Goal: Find contact information: Obtain details needed to contact an individual or organization

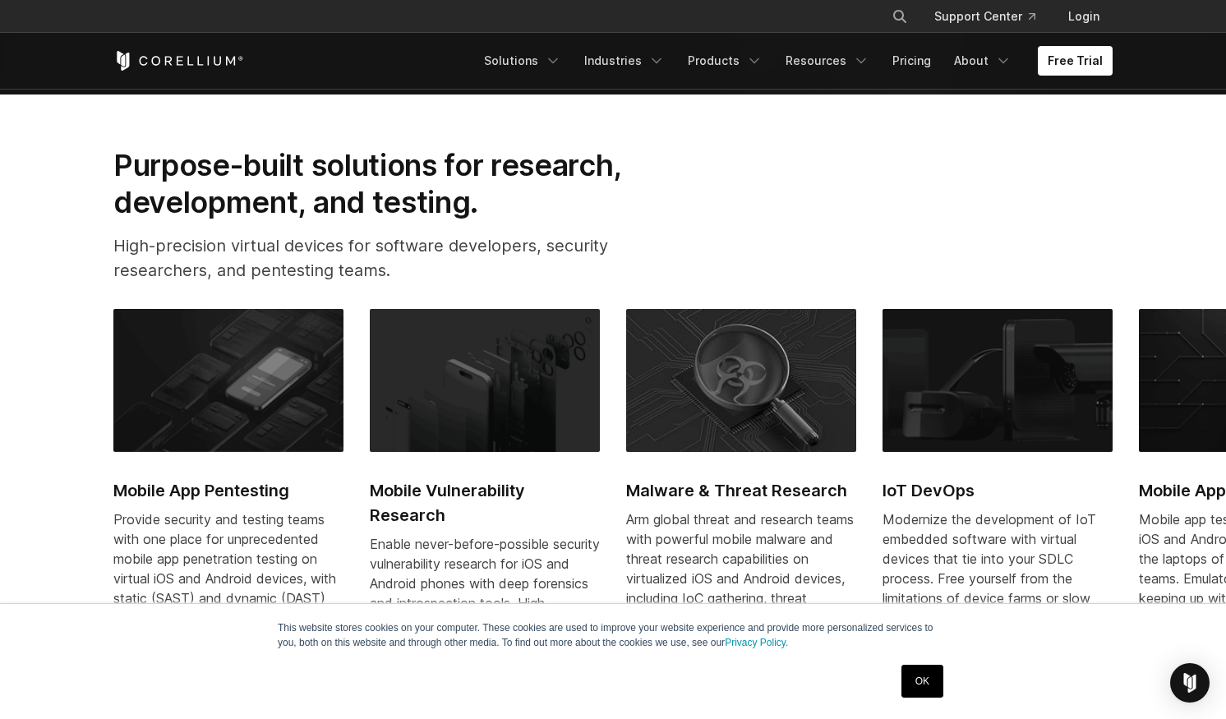
scroll to position [846, 0]
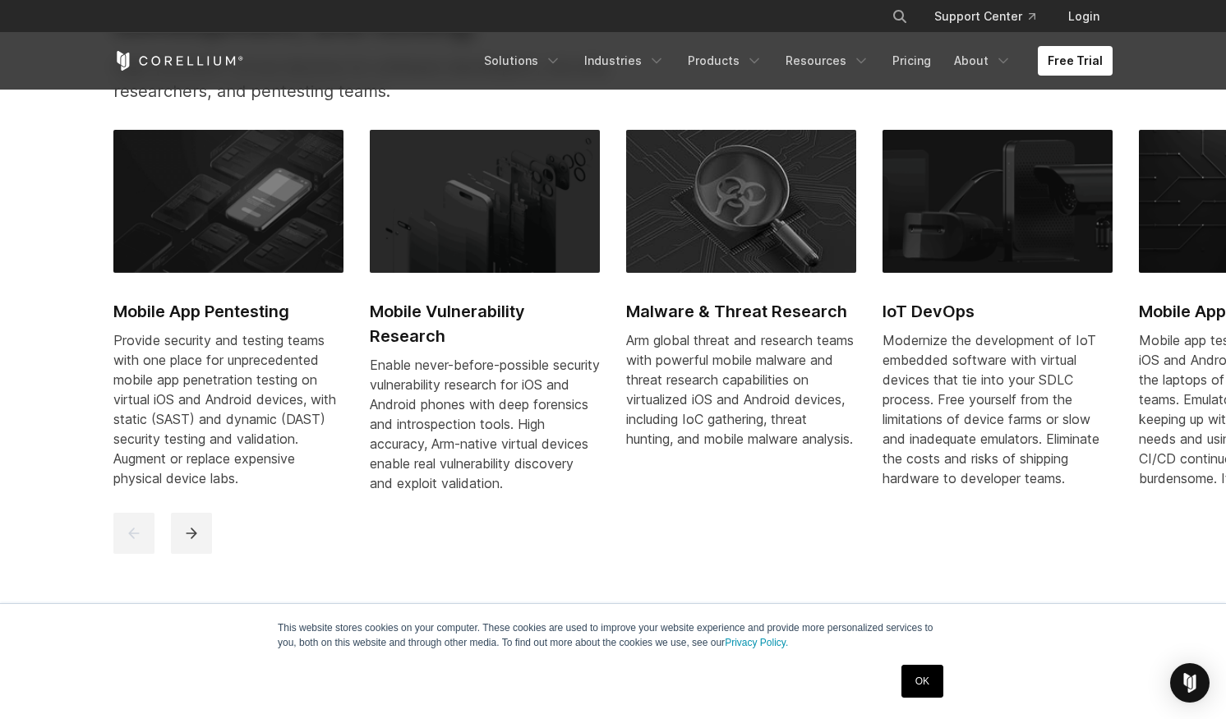
click at [267, 407] on div "Provide security and testing teams with one place for unprecedented mobile app …" at bounding box center [228, 409] width 230 height 158
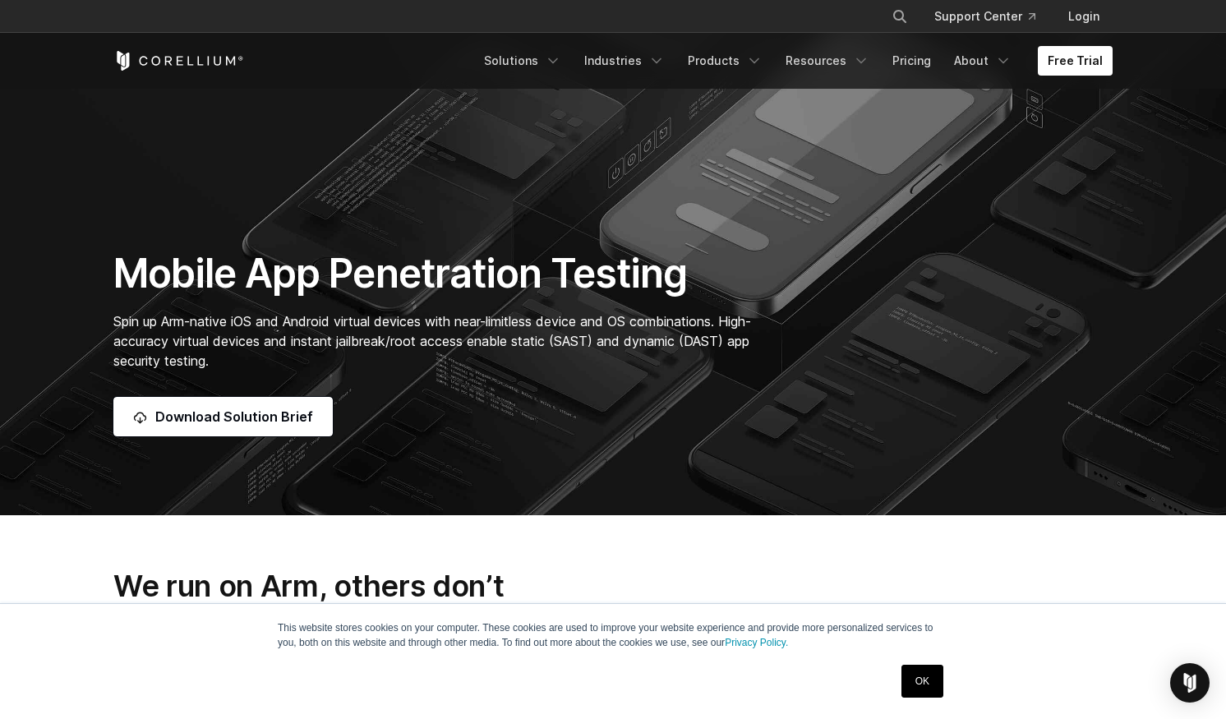
scroll to position [148, 0]
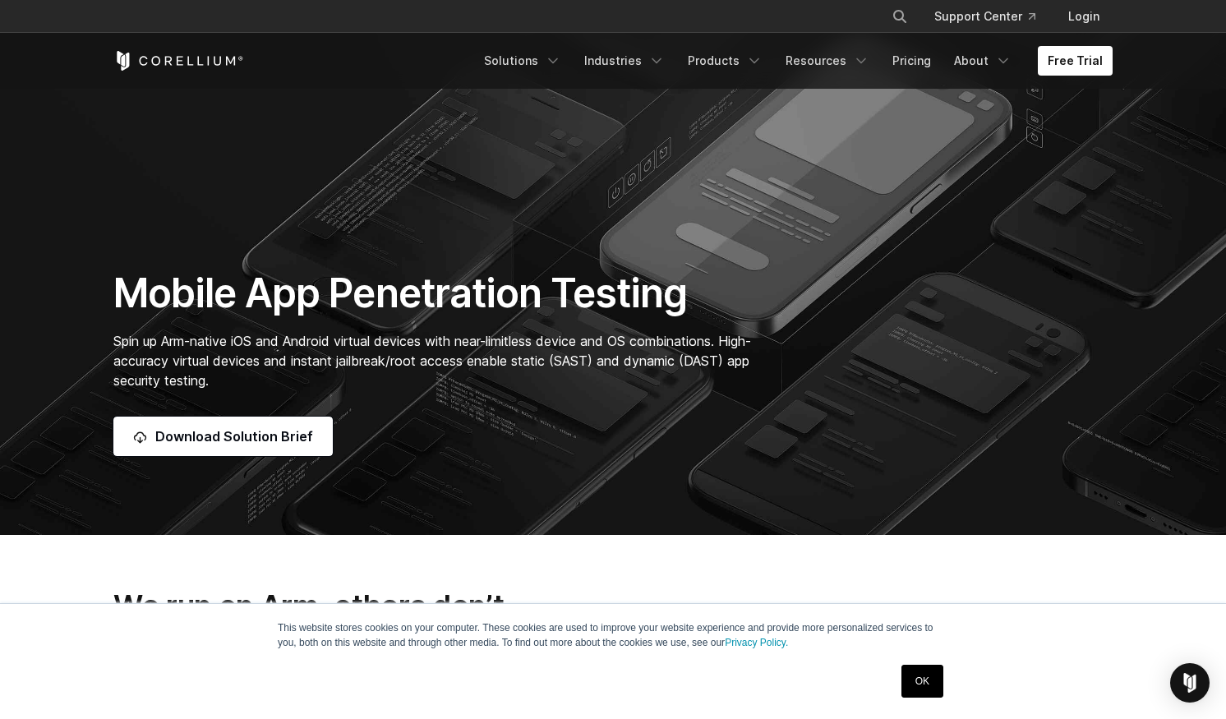
click at [579, 307] on h1 "Mobile App Penetration Testing" at bounding box center [440, 293] width 655 height 49
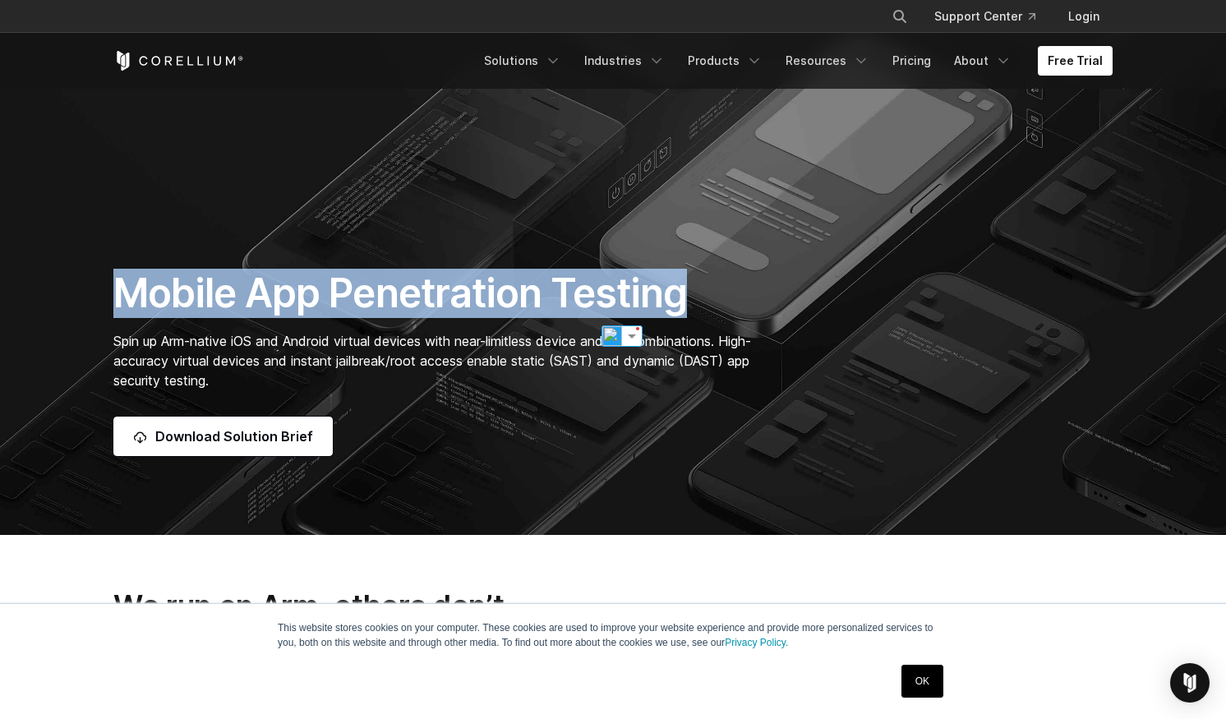
click at [579, 307] on h1 "Mobile App Penetration Testing" at bounding box center [440, 293] width 655 height 49
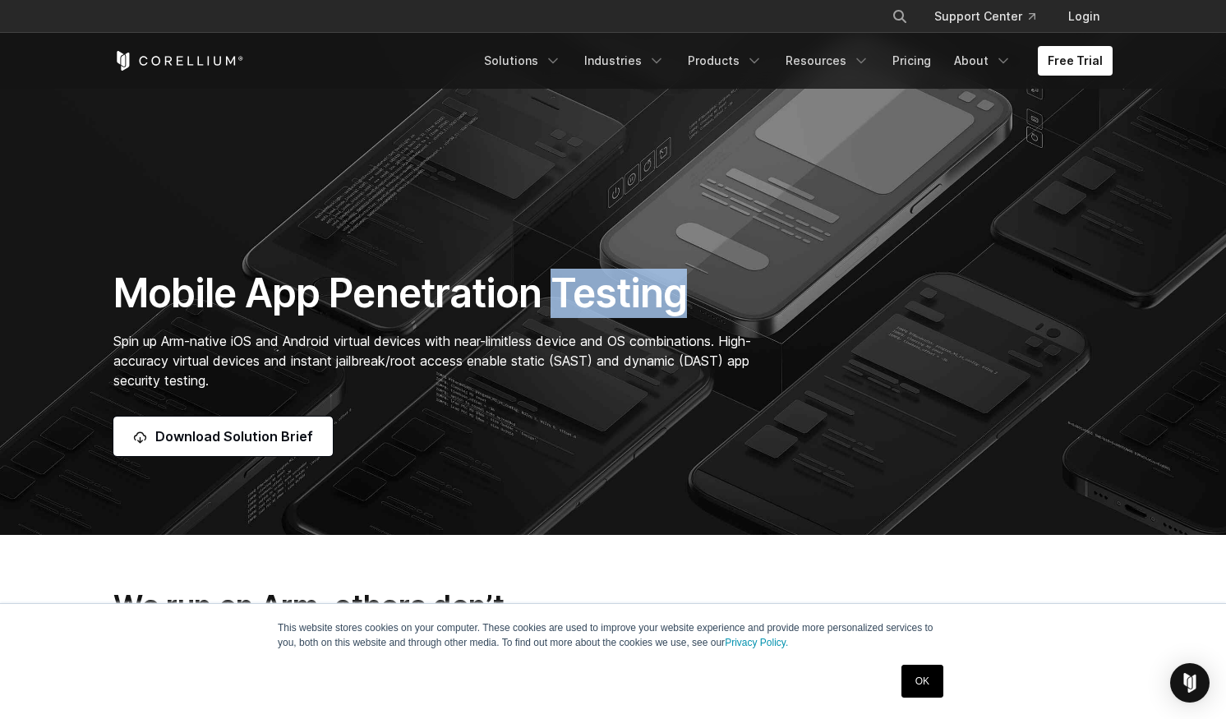
click at [579, 307] on h1 "Mobile App Penetration Testing" at bounding box center [440, 293] width 655 height 49
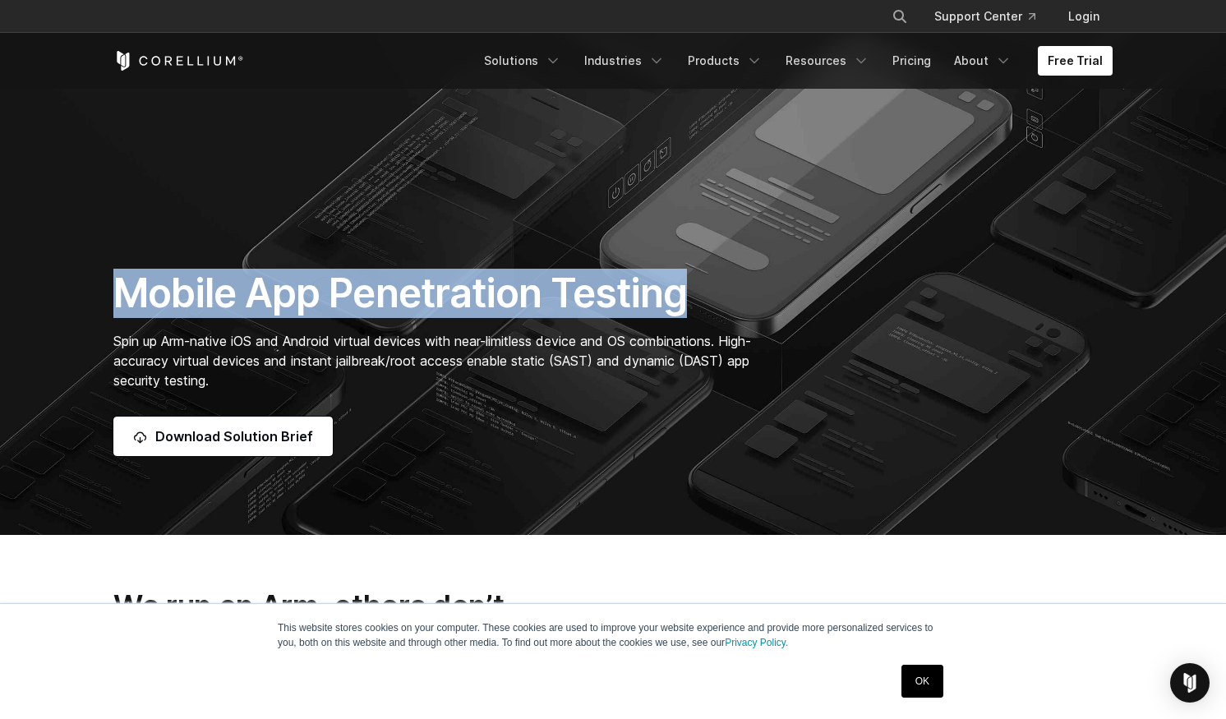
click at [579, 307] on h1 "Mobile App Penetration Testing" at bounding box center [440, 293] width 655 height 49
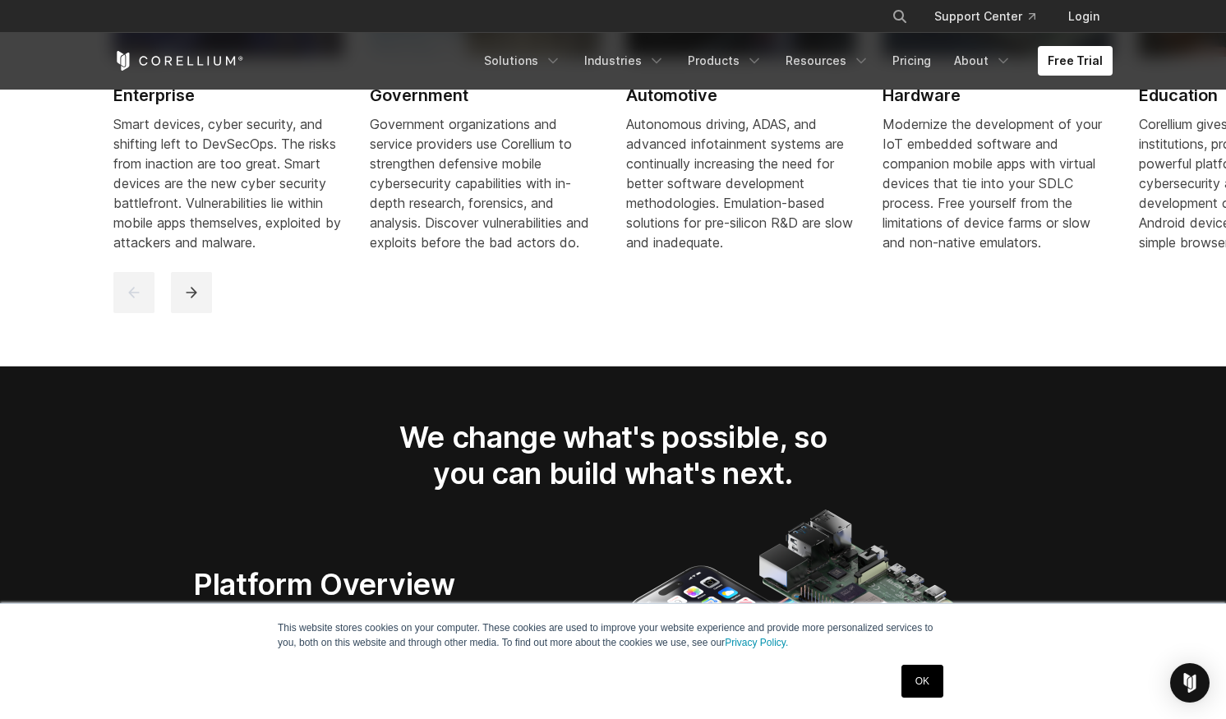
scroll to position [2678, 0]
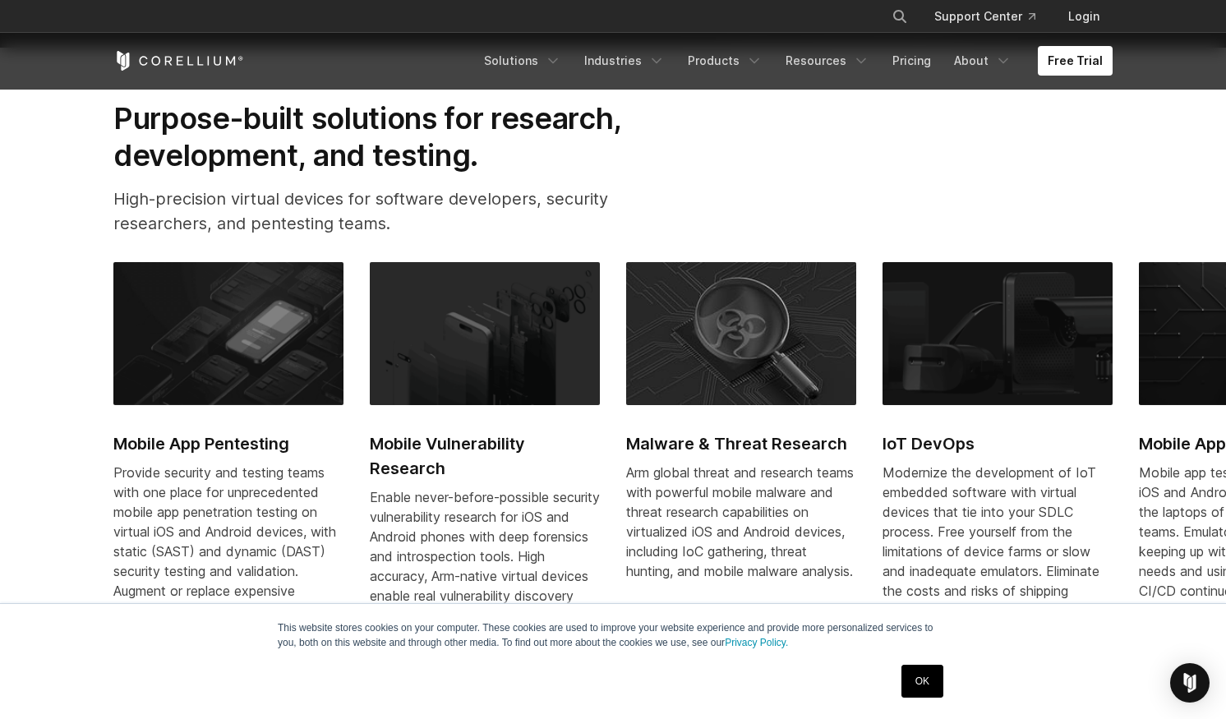
scroll to position [728, 0]
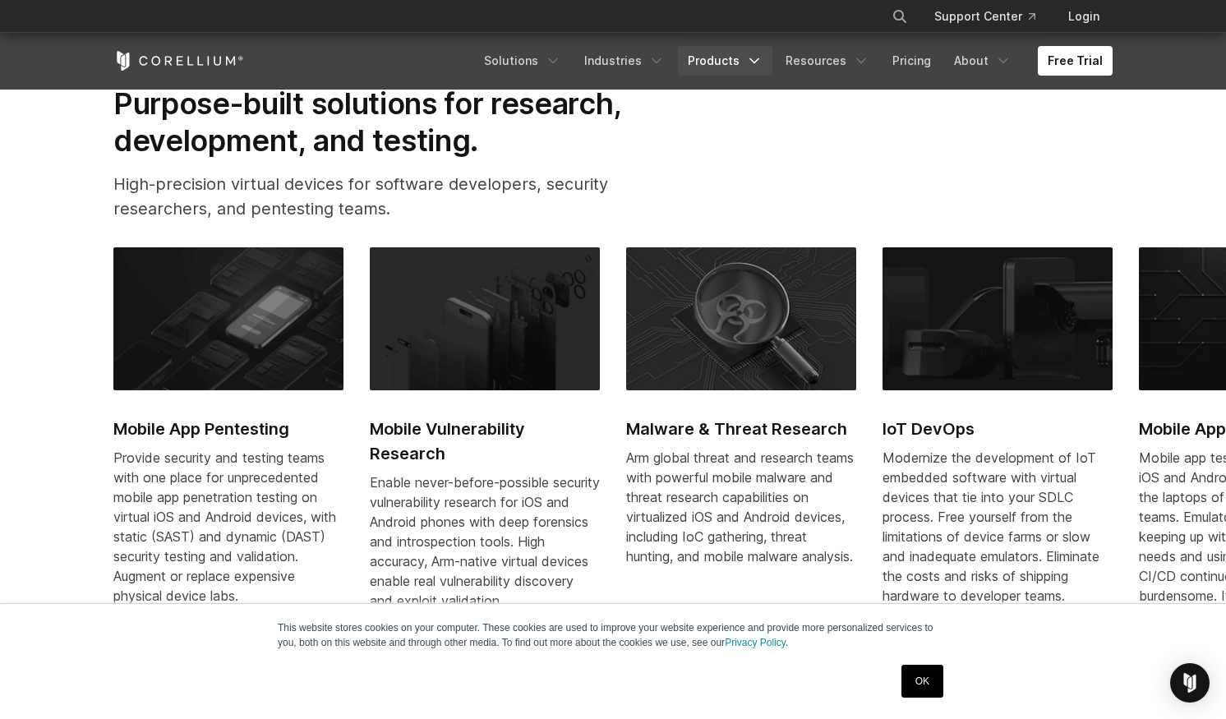
click at [722, 60] on link "Products" at bounding box center [725, 61] width 95 height 30
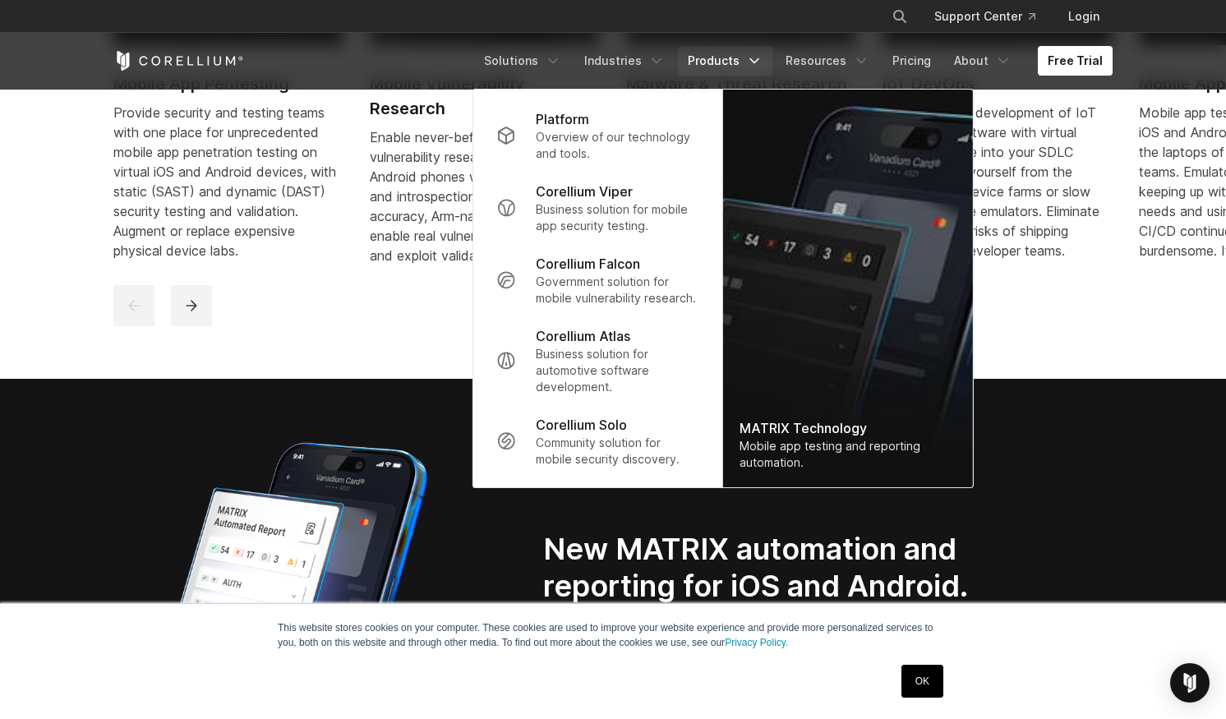
scroll to position [1082, 0]
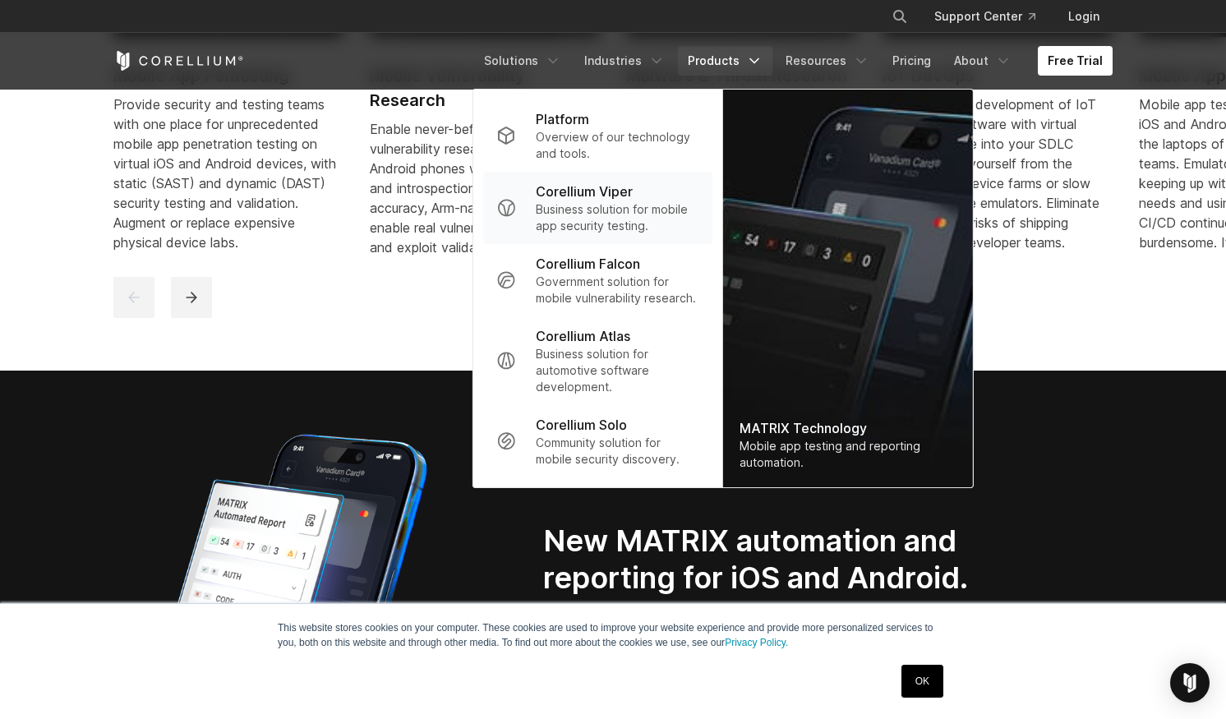
click at [642, 202] on p "Business solution for mobile app security testing." at bounding box center [618, 217] width 164 height 33
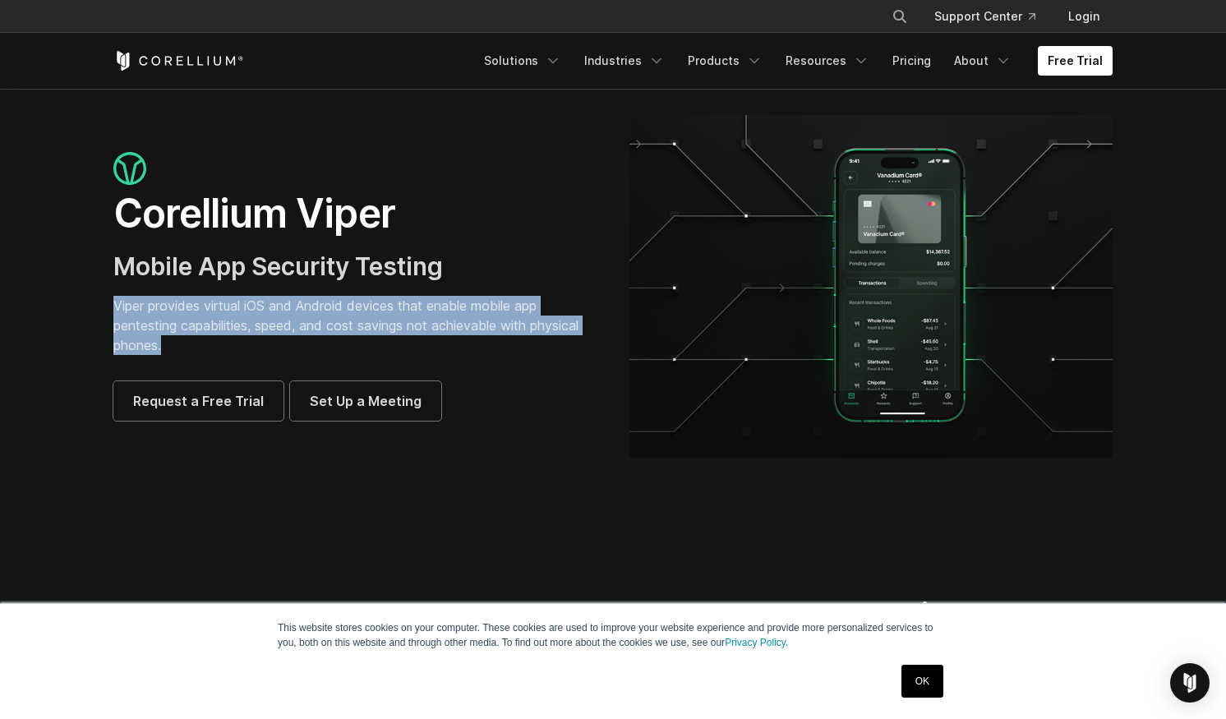
drag, startPoint x: 178, startPoint y: 350, endPoint x: 114, endPoint y: 307, distance: 76.4
click at [114, 307] on p "Viper provides virtual iOS and Android devices that enable mobile app pentestin…" at bounding box center [354, 325] width 483 height 59
click at [104, 275] on div at bounding box center [104, 275] width 0 height 0
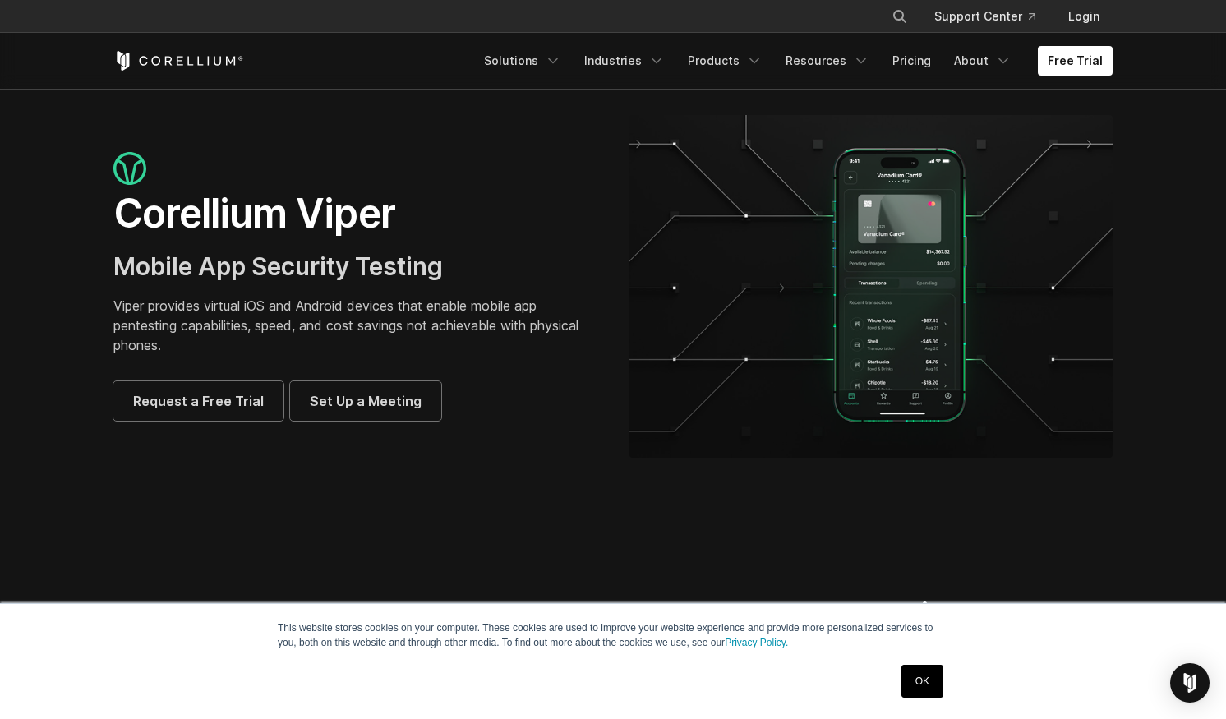
click at [282, 227] on h1 "Corellium Viper" at bounding box center [354, 213] width 483 height 49
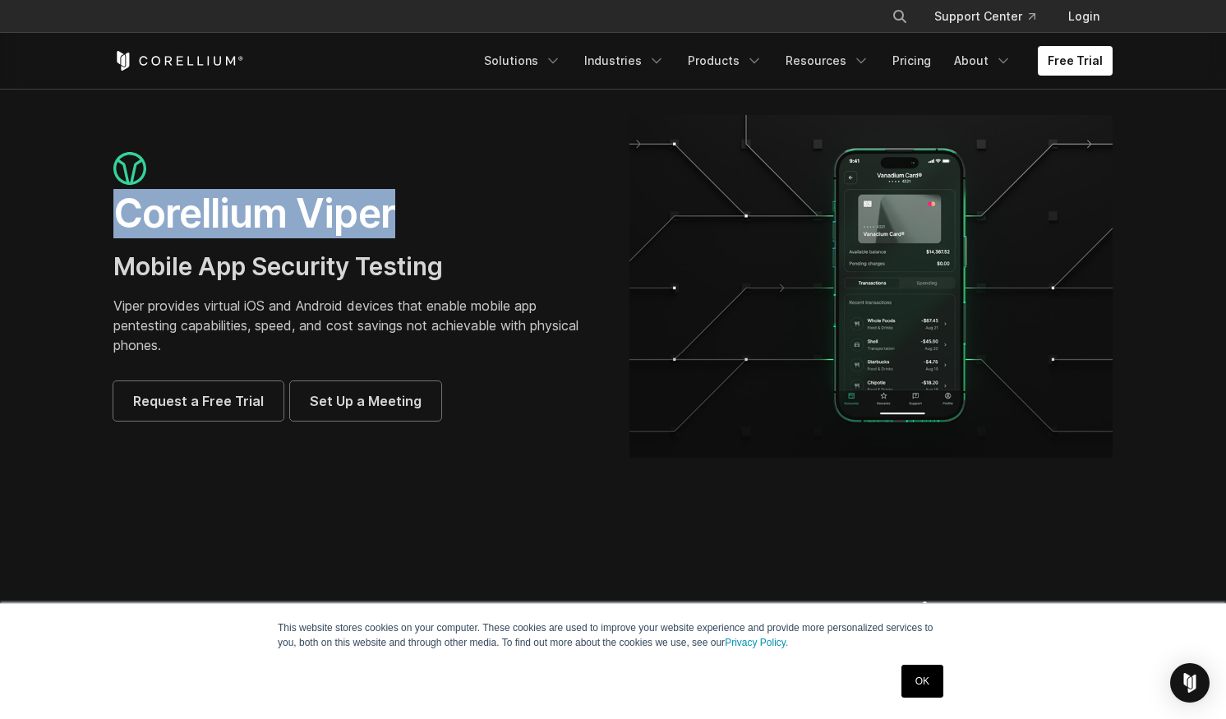
click at [282, 227] on h1 "Corellium Viper" at bounding box center [354, 213] width 483 height 49
click at [249, 256] on img at bounding box center [245, 257] width 21 height 21
click at [184, 238] on h1 "Corellium Viper" at bounding box center [354, 213] width 483 height 49
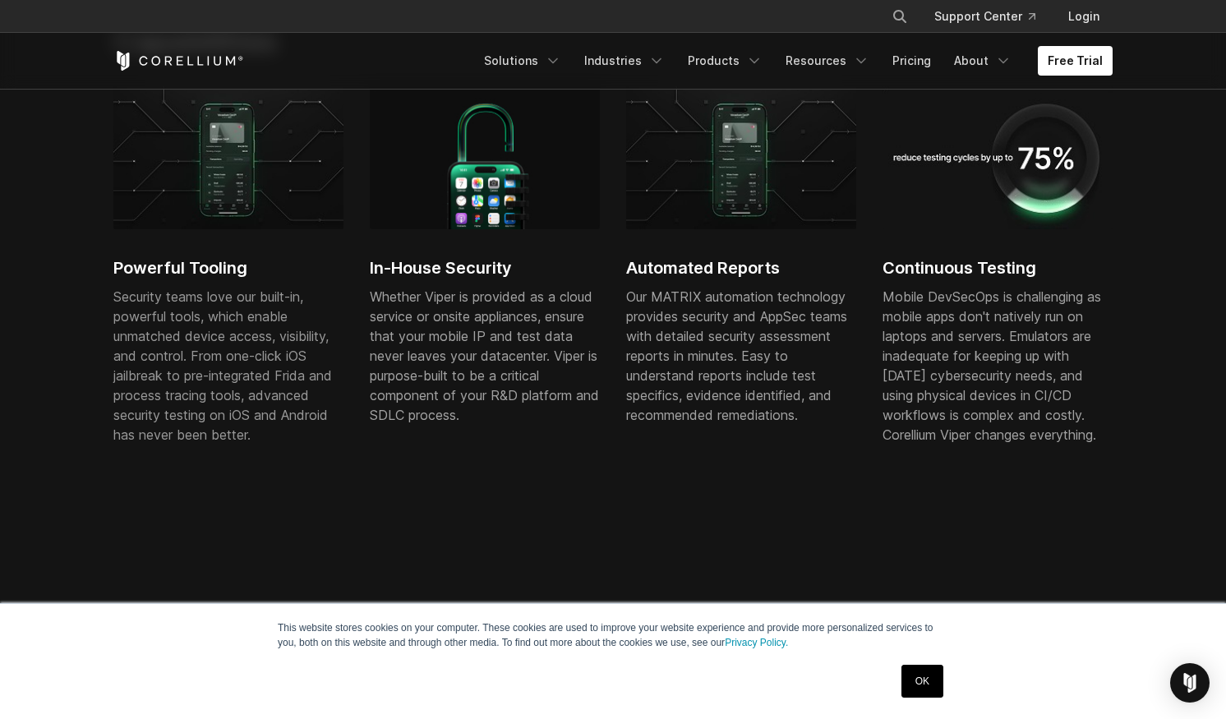
scroll to position [1100, 0]
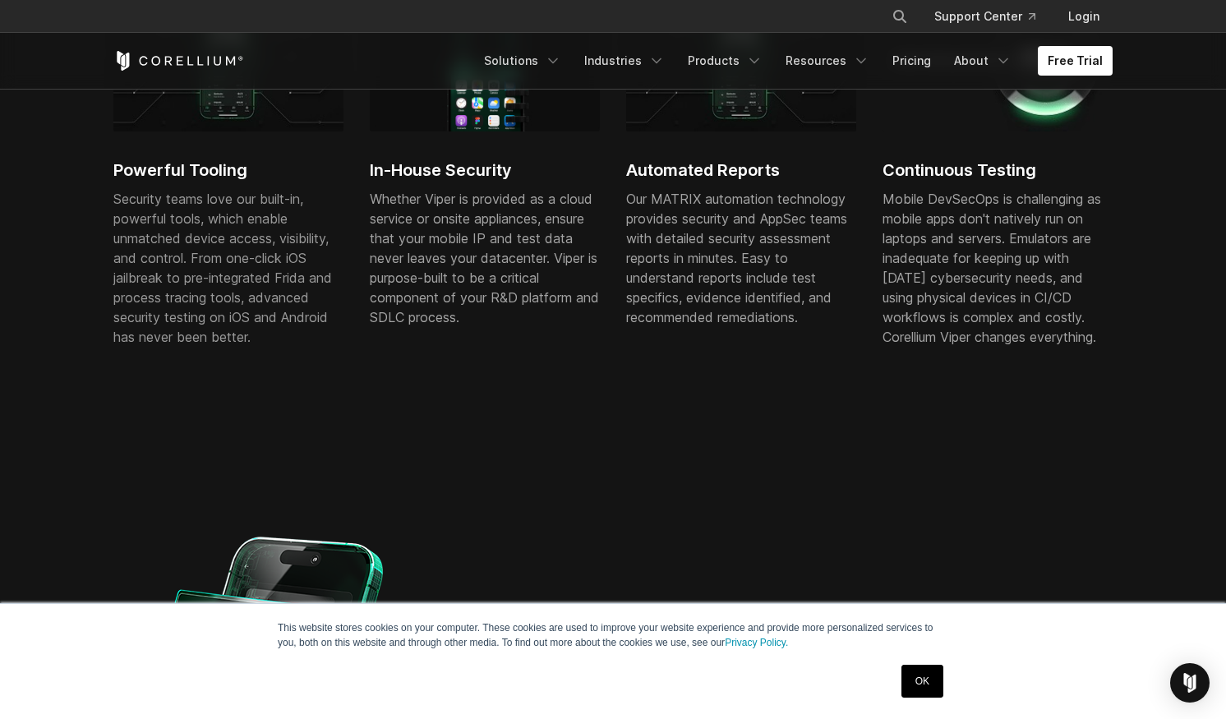
drag, startPoint x: 265, startPoint y: 345, endPoint x: 102, endPoint y: 214, distance: 209.2
click at [102, 214] on div "Powerful Tooling Security teams love our built-in, powerful tools, which enable…" at bounding box center [613, 204] width 1032 height 432
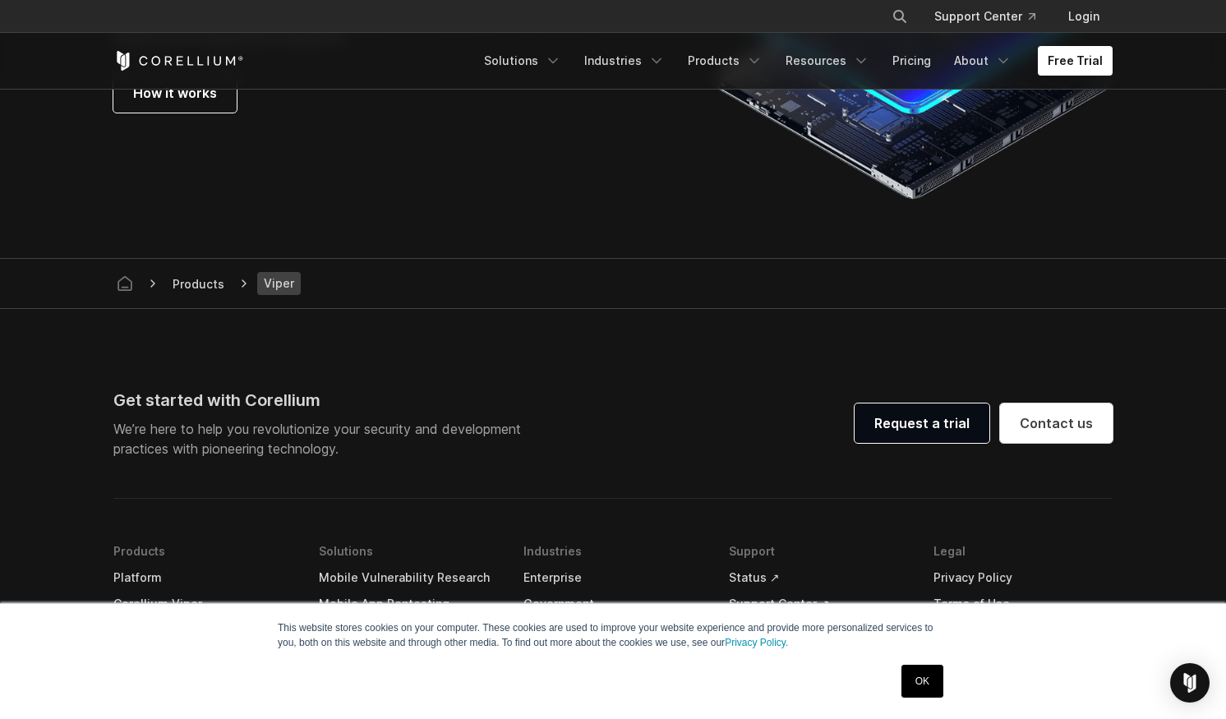
scroll to position [4746, 0]
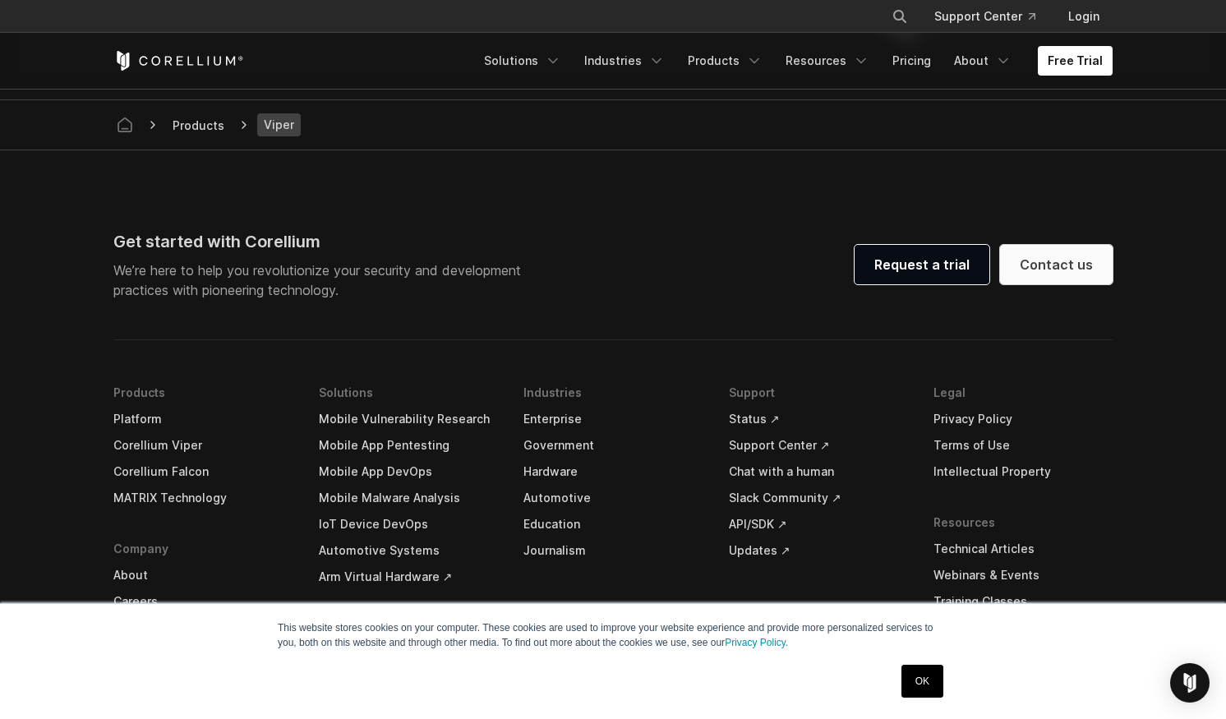
click at [1050, 275] on link "Contact us" at bounding box center [1056, 264] width 113 height 39
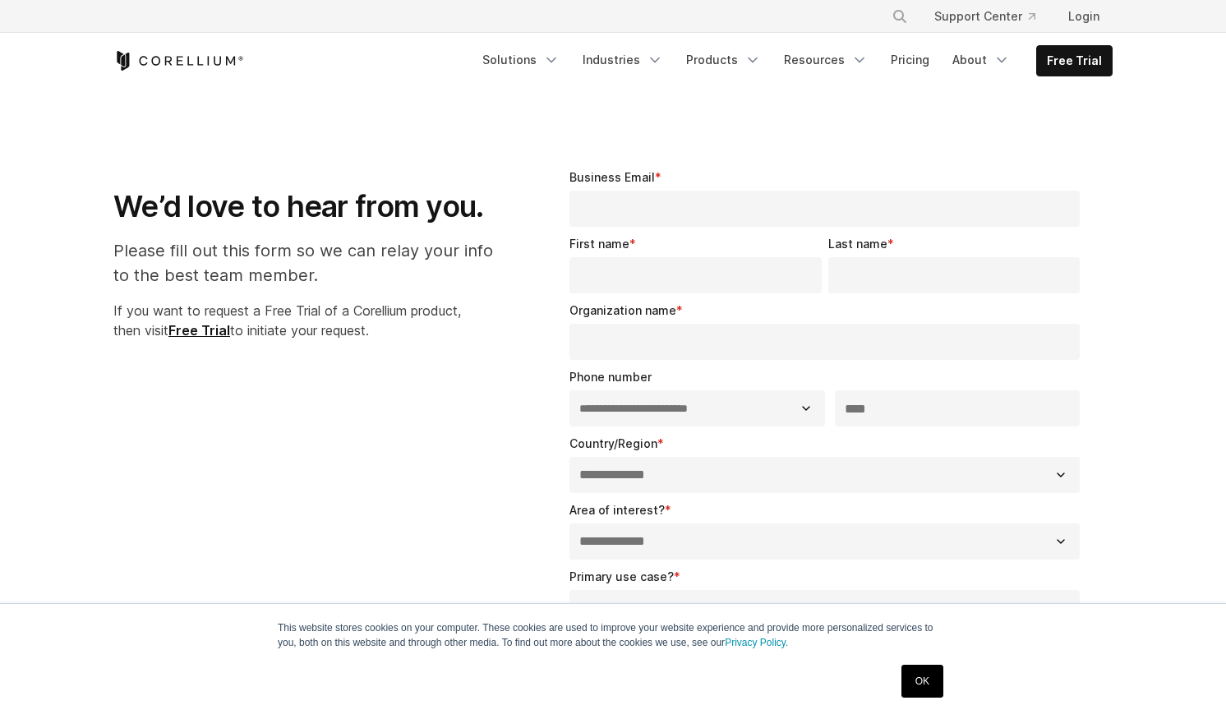
select select "**"
click at [657, 217] on input "Business Email *" at bounding box center [825, 209] width 510 height 36
click at [392, 497] on div "**********" at bounding box center [613, 639] width 1032 height 995
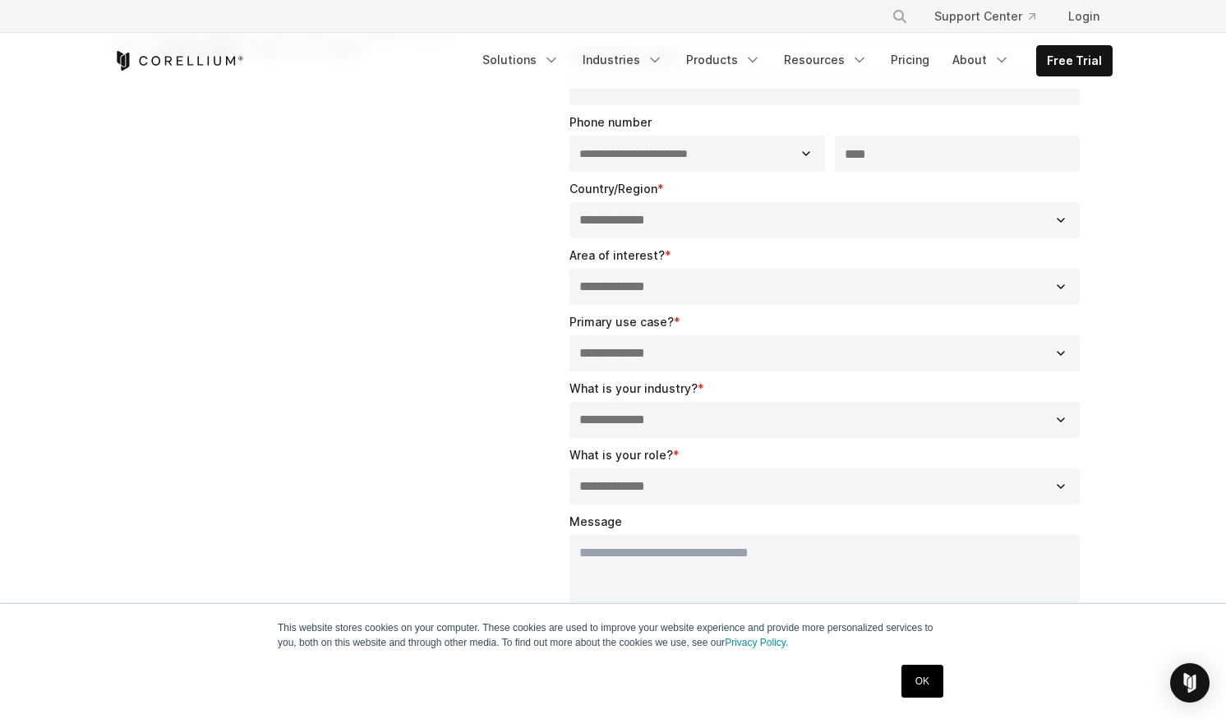
scroll to position [288, 0]
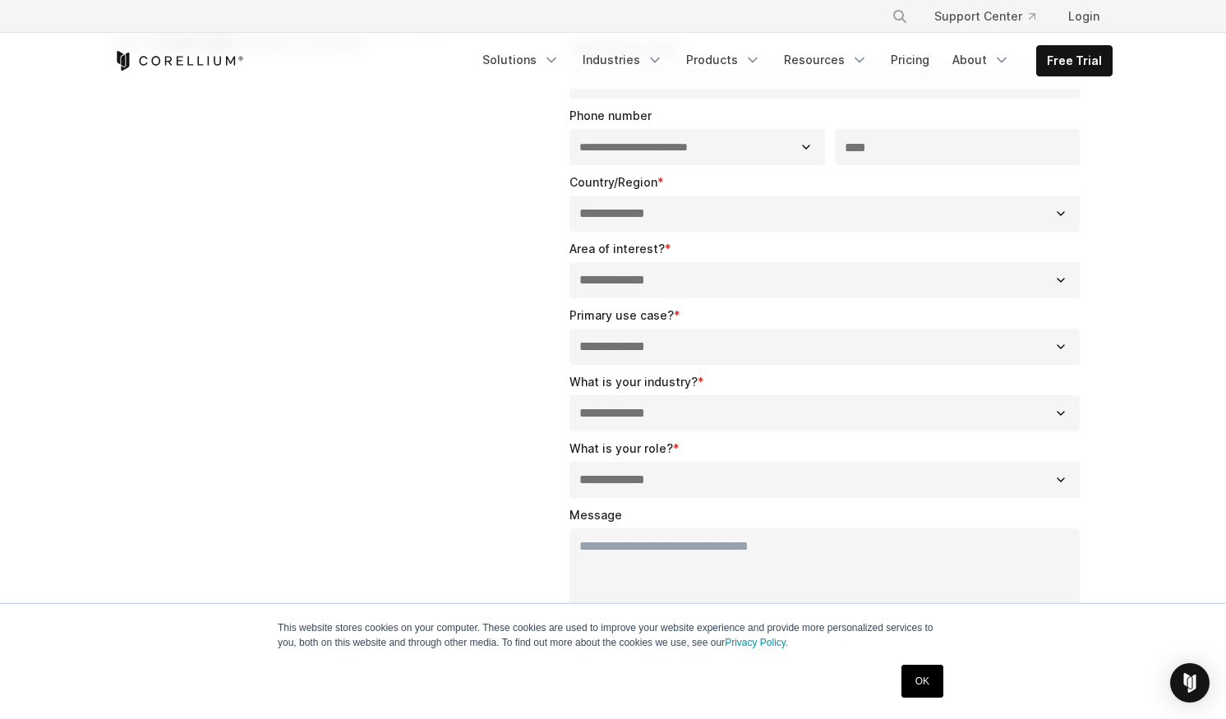
click at [708, 293] on select "**********" at bounding box center [825, 280] width 510 height 36
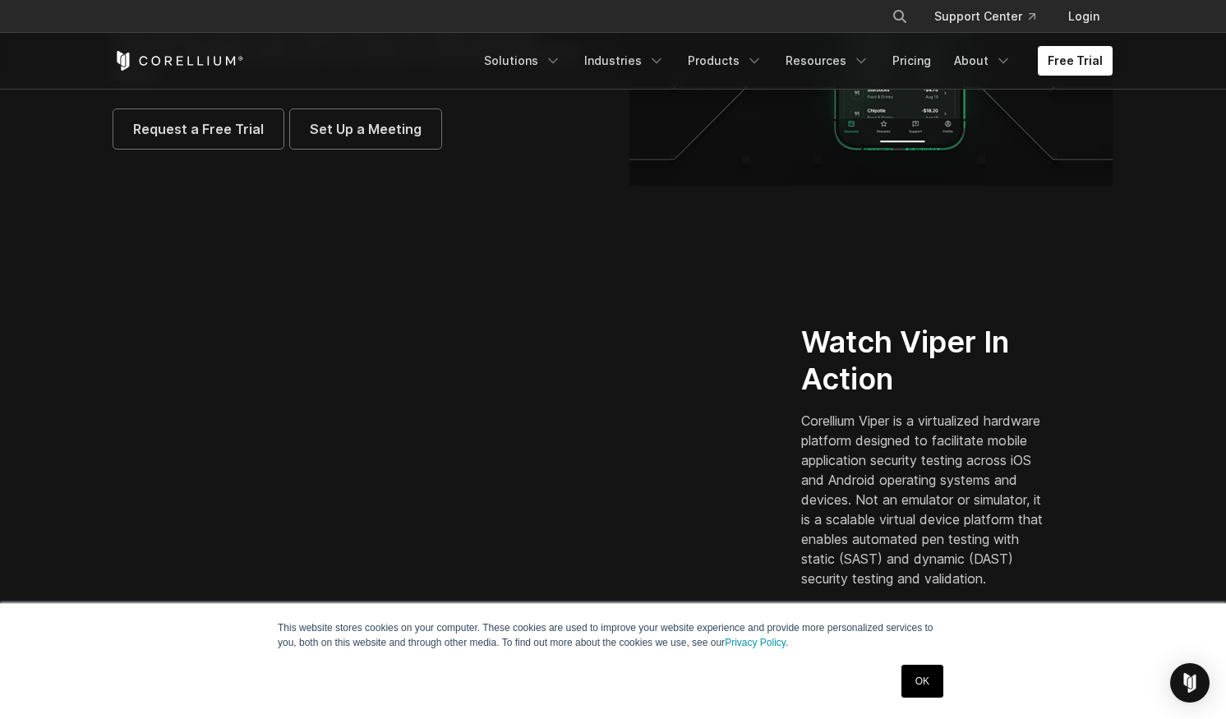
scroll to position [79, 0]
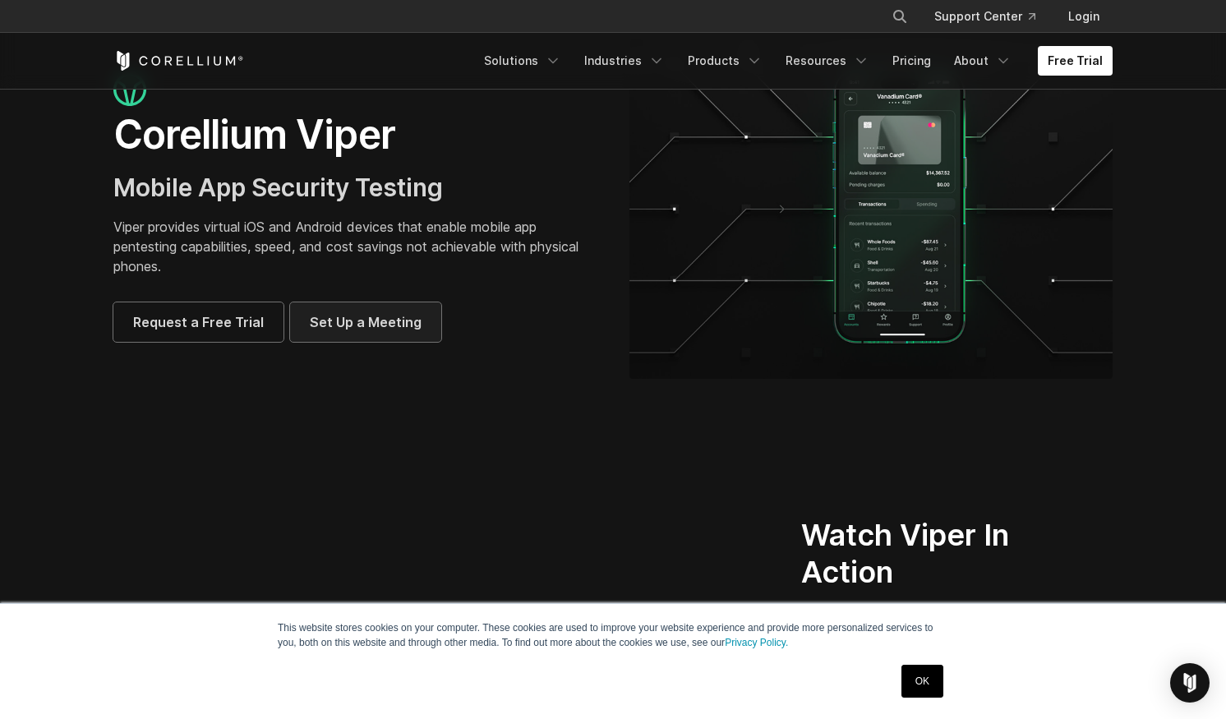
click at [330, 332] on link "Set Up a Meeting" at bounding box center [365, 321] width 151 height 39
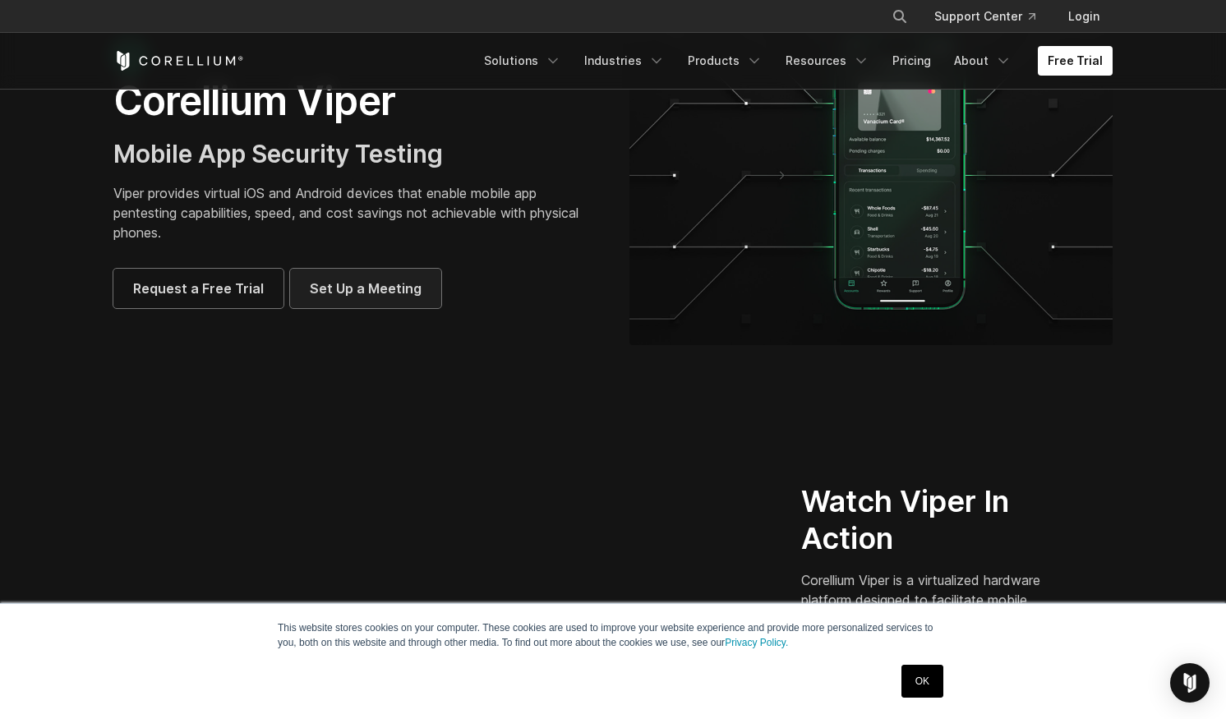
scroll to position [0, 0]
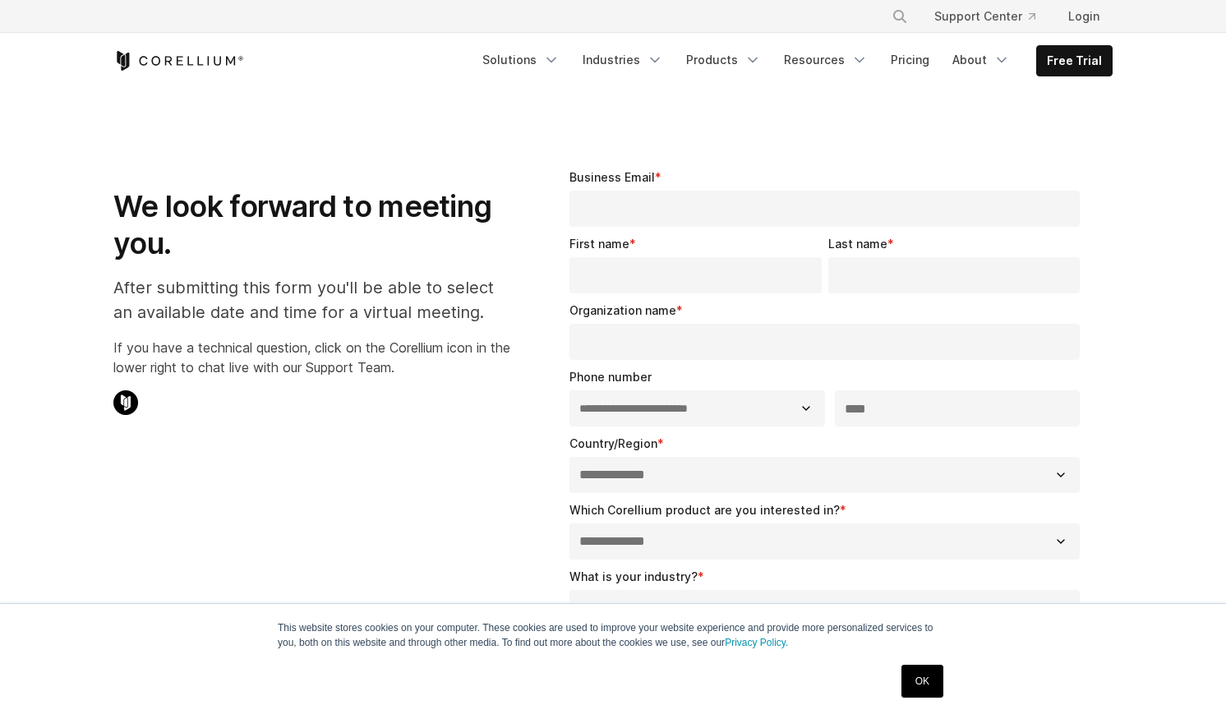
select select "**"
